Goal: Navigation & Orientation: Find specific page/section

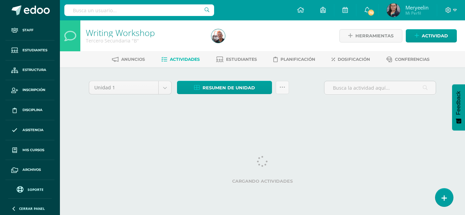
click at [412, 5] on span "Meryeelin" at bounding box center [416, 7] width 23 height 7
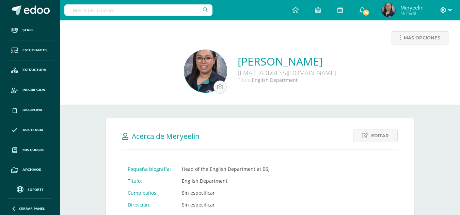
click at [445, 11] on icon at bounding box center [443, 10] width 6 height 6
click at [374, 91] on div "Meryeelin Quan mquan@bilinguesanjuan.edu.gt Título: English Department" at bounding box center [259, 72] width 389 height 44
click at [410, 7] on span "Meryeelin" at bounding box center [411, 7] width 23 height 7
drag, startPoint x: 21, startPoint y: 30, endPoint x: 34, endPoint y: 44, distance: 19.5
click at [21, 30] on span at bounding box center [15, 30] width 12 height 12
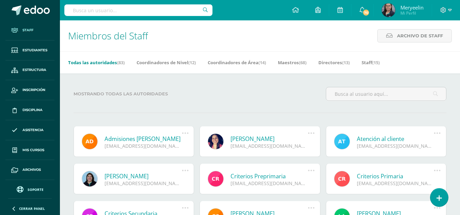
click at [362, 16] on link "70" at bounding box center [362, 10] width 22 height 20
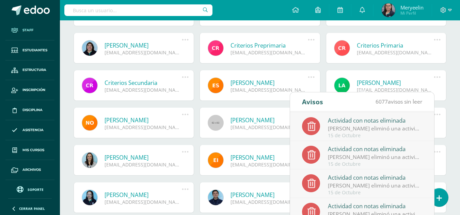
scroll to position [68, 0]
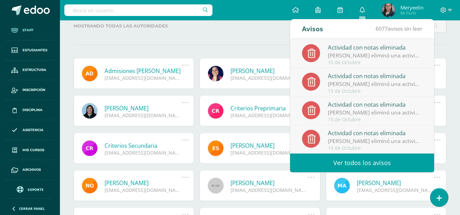
click at [259, 34] on div "Mostrando todas las autoridades" at bounding box center [260, 28] width 378 height 19
